Goal: Task Accomplishment & Management: Manage account settings

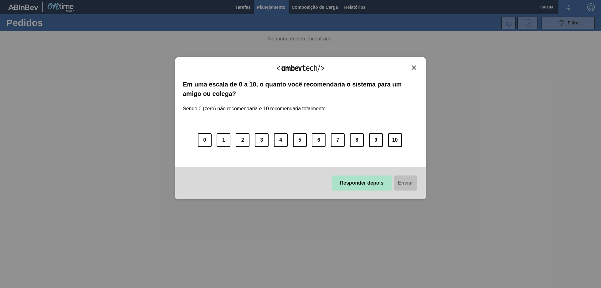
click at [363, 183] on button "Responder depois" at bounding box center [362, 182] width 60 height 15
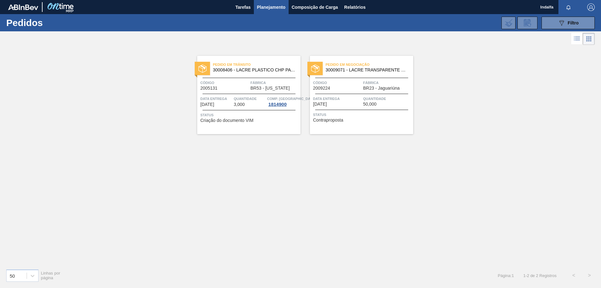
click at [343, 99] on span "Data entrega" at bounding box center [337, 99] width 49 height 6
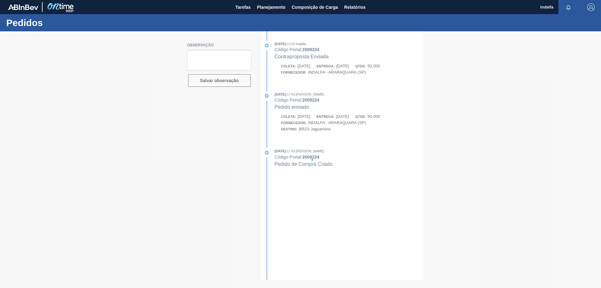
type textarea "favor liberar numero do pedido."
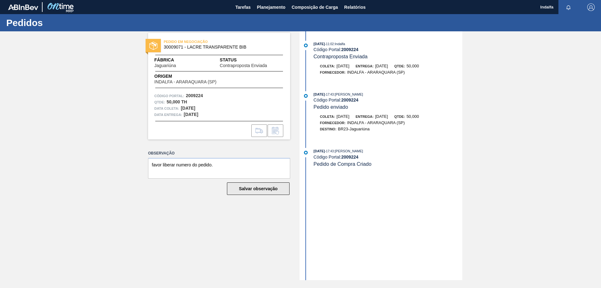
click at [268, 189] on button "Salvar observação" at bounding box center [258, 188] width 63 height 13
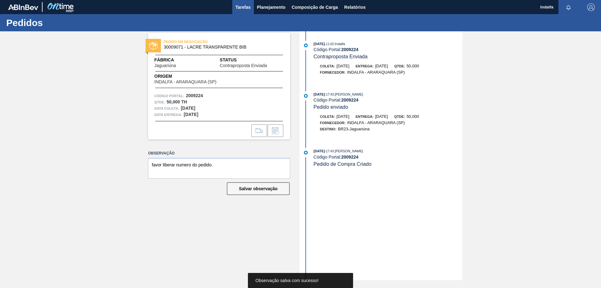
click at [245, 10] on span "Tarefas" at bounding box center [242, 7] width 15 height 8
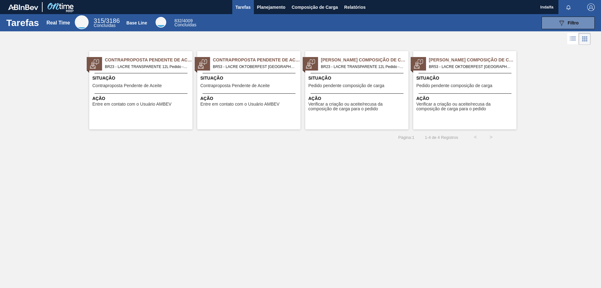
click at [141, 88] on span "Contraproposta Pendente de Aceite" at bounding box center [127, 85] width 70 height 5
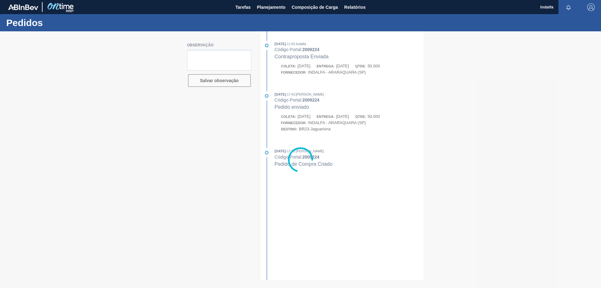
type textarea "favor liberar numero do pedido."
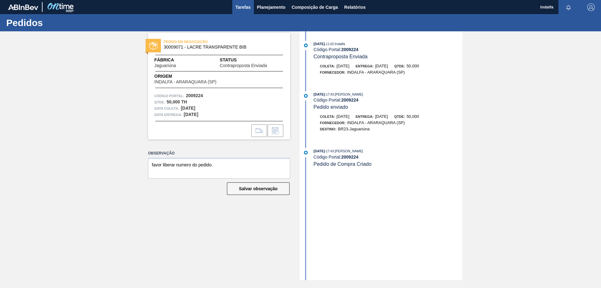
click at [242, 7] on span "Tarefas" at bounding box center [242, 7] width 15 height 8
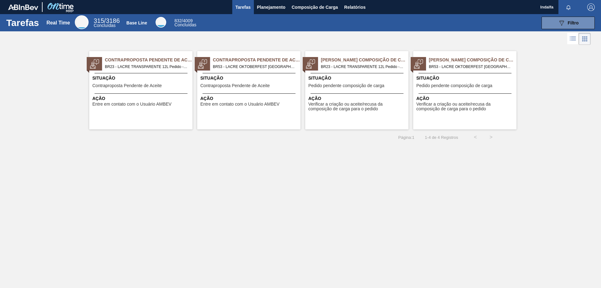
click at [351, 83] on span "Pedido pendente composição de carga" at bounding box center [346, 85] width 76 height 5
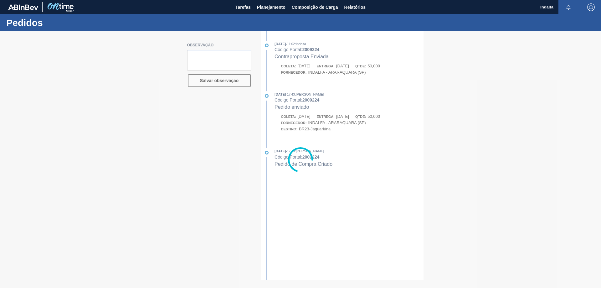
type textarea "favor liberar numero do pedido."
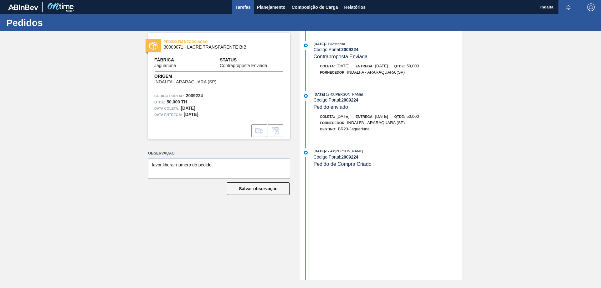
click at [242, 8] on span "Tarefas" at bounding box center [242, 7] width 15 height 8
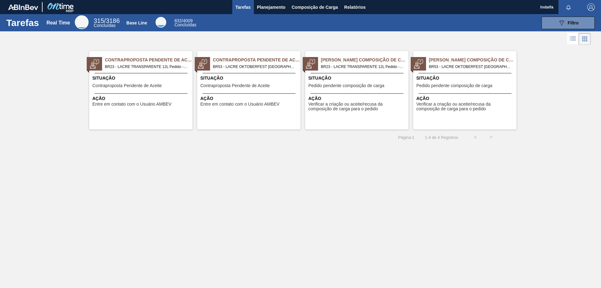
click at [436, 99] on span "Ação" at bounding box center [465, 98] width 99 height 7
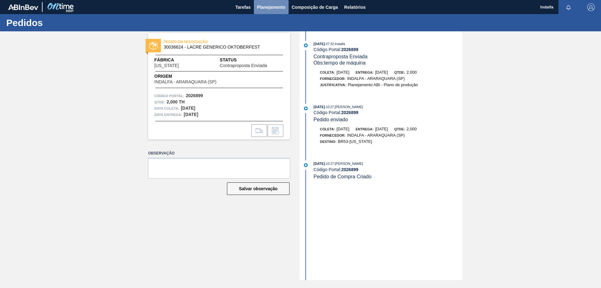
click at [272, 7] on span "Planejamento" at bounding box center [271, 7] width 28 height 8
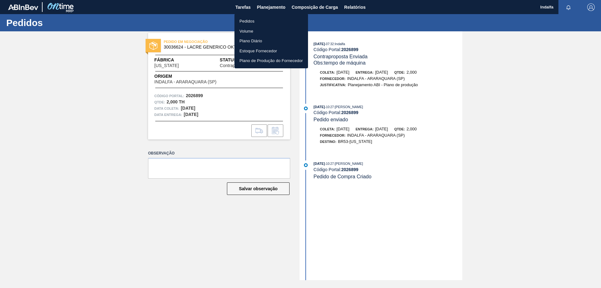
click at [250, 23] on li "Pedidos" at bounding box center [272, 21] width 74 height 10
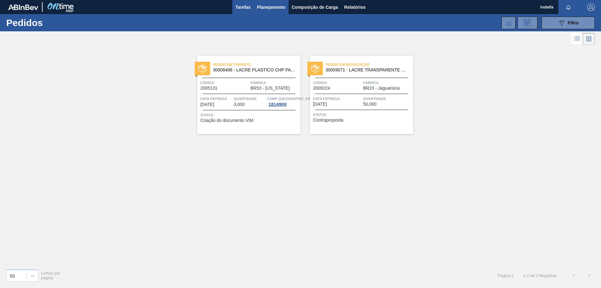
click at [240, 10] on span "Tarefas" at bounding box center [242, 7] width 15 height 8
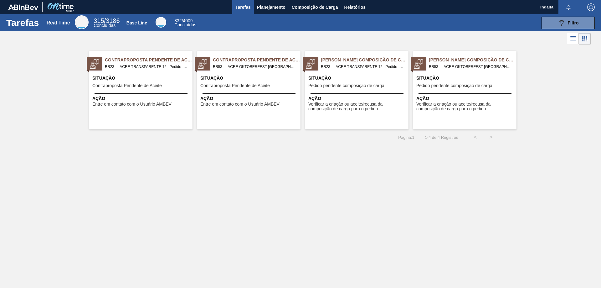
click at [592, 10] on img "button" at bounding box center [591, 7] width 8 height 8
click at [556, 57] on li "Sair" at bounding box center [573, 55] width 48 height 11
